Goal: Check status: Check status

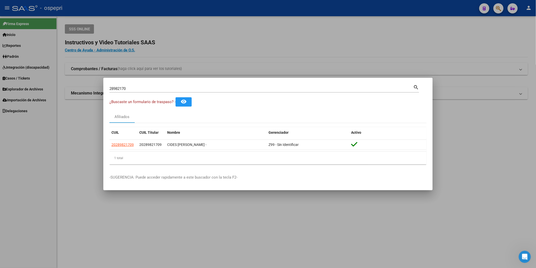
click at [170, 87] on input "28982170" at bounding box center [261, 88] width 304 height 5
paste input "0199714"
type input "20199714"
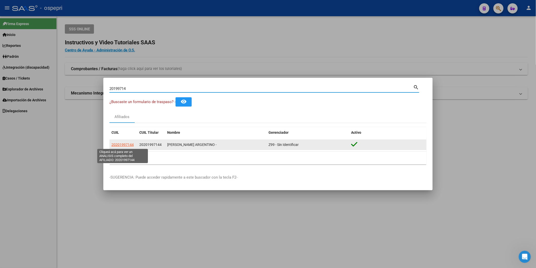
click at [122, 143] on span "20201997144" at bounding box center [122, 145] width 22 height 4
type textarea "20201997144"
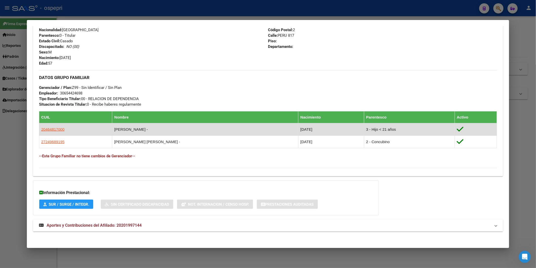
scroll to position [200, 0]
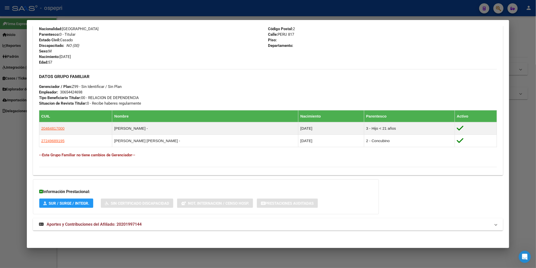
click at [135, 223] on span "Aportes y Contribuciones del Afiliado: 20201997144" at bounding box center [94, 224] width 95 height 5
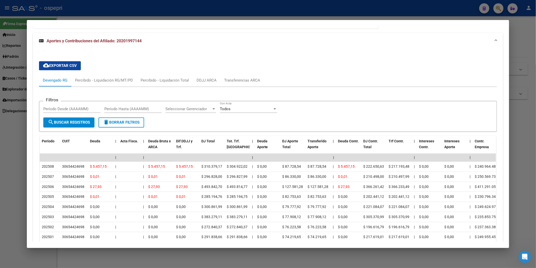
scroll to position [397, 0]
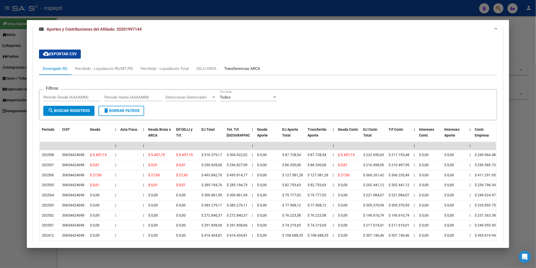
click at [256, 67] on div "Transferencias ARCA" at bounding box center [242, 69] width 36 height 6
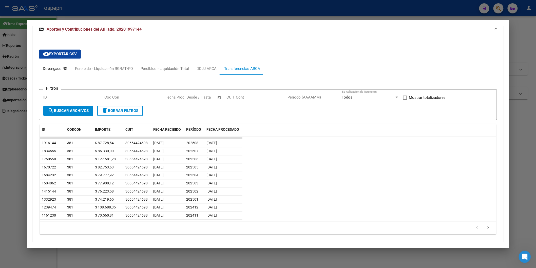
click at [60, 70] on div "Devengado RG" at bounding box center [55, 69] width 25 height 6
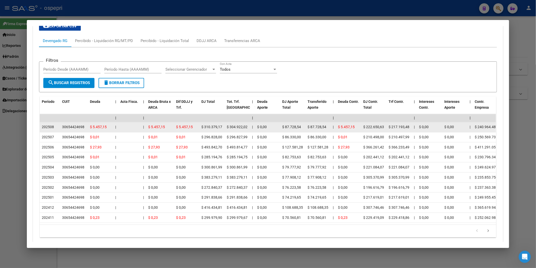
scroll to position [450, 0]
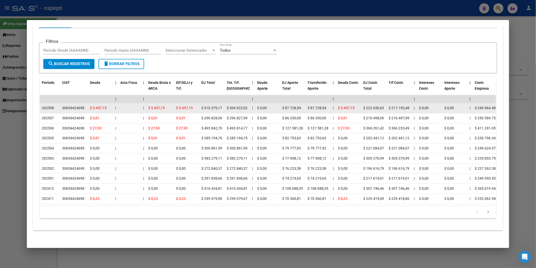
drag, startPoint x: 60, startPoint y: 101, endPoint x: 82, endPoint y: 102, distance: 21.5
click at [82, 105] on div "30654424698" at bounding box center [73, 108] width 22 height 6
